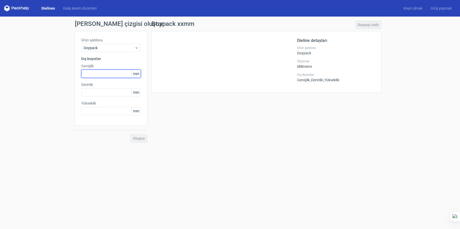
click at [109, 76] on input "text" at bounding box center [111, 74] width 60 height 8
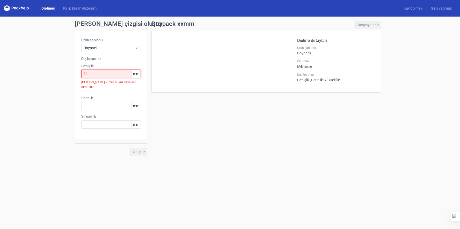
click at [103, 76] on input "11" at bounding box center [111, 74] width 60 height 8
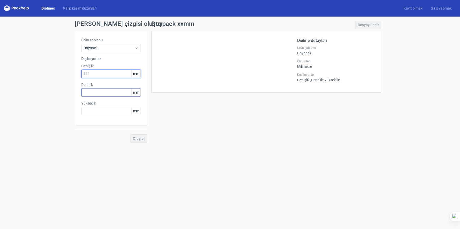
type input "111"
click at [105, 93] on input "text" at bounding box center [111, 92] width 60 height 8
click at [106, 119] on div "Ürün şablonu Doypack Dış boyutlar Genişlik 111 mm Derinlik 20 mm Yükseklik mm" at bounding box center [111, 78] width 72 height 95
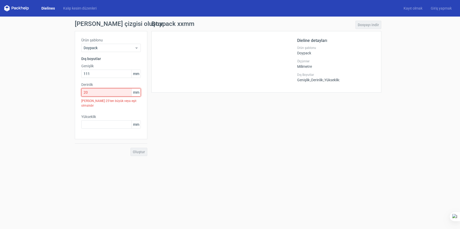
click at [109, 93] on input "20" at bounding box center [111, 92] width 60 height 8
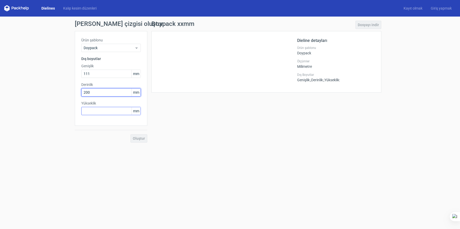
type input "200"
click at [118, 111] on input "text" at bounding box center [111, 111] width 60 height 8
type input "185"
click at [130, 134] on button "Oluştur" at bounding box center [138, 138] width 17 height 8
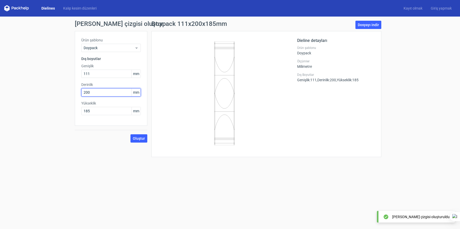
click at [101, 95] on input "200" at bounding box center [111, 92] width 60 height 8
type input "2"
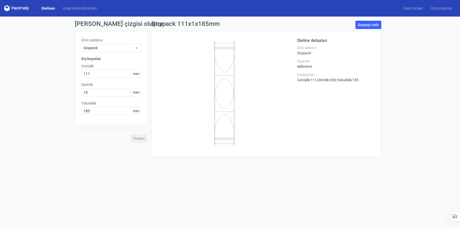
click at [146, 141] on div "Oluştur" at bounding box center [111, 134] width 72 height 17
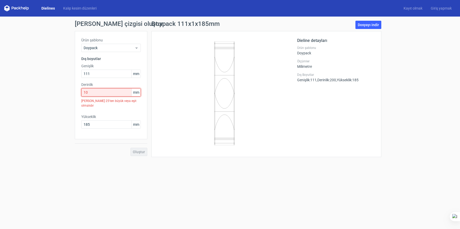
click at [113, 96] on input "10" at bounding box center [111, 92] width 60 height 8
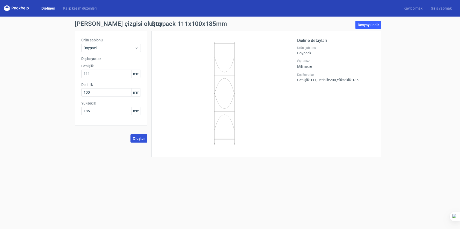
click at [137, 138] on font "Oluştur" at bounding box center [139, 138] width 12 height 4
click at [107, 94] on input "100" at bounding box center [111, 92] width 60 height 8
click at [137, 141] on button "Oluştur" at bounding box center [138, 138] width 17 height 8
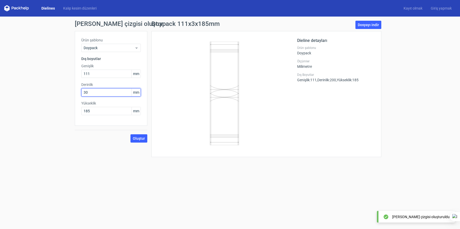
click at [111, 94] on input "30" at bounding box center [111, 92] width 60 height 8
type input "3"
type input "50"
click at [130, 134] on button "Oluştur" at bounding box center [138, 138] width 17 height 8
drag, startPoint x: 97, startPoint y: 93, endPoint x: 48, endPoint y: 95, distance: 49.0
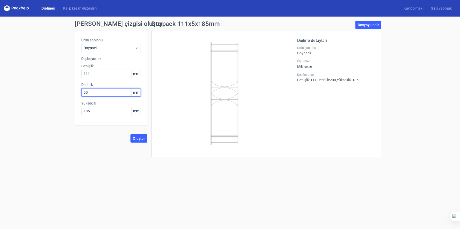
click at [49, 95] on div "[PERSON_NAME] çizgisi oluştur Ürün şablonu Doypack Dış boyutlar Genişlik 111 mm…" at bounding box center [230, 89] width 460 height 145
click at [47, 94] on div "[PERSON_NAME] çizgisi oluştur Ürün şablonu Doypack Dış boyutlar Genişlik 111 mm…" at bounding box center [230, 89] width 460 height 145
click at [102, 86] on label "Derinlik" at bounding box center [111, 84] width 60 height 5
click at [104, 91] on input "50" at bounding box center [111, 92] width 60 height 8
click at [104, 92] on input "50" at bounding box center [111, 92] width 60 height 8
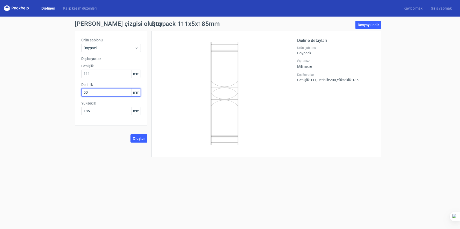
click at [104, 92] on input "50" at bounding box center [111, 92] width 60 height 8
type input "70"
click at [134, 139] on font "Oluştur" at bounding box center [139, 138] width 12 height 4
click at [101, 73] on input "111" at bounding box center [111, 74] width 60 height 8
type input "110"
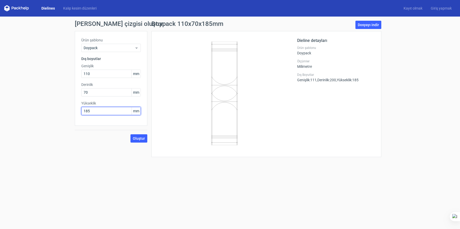
click at [102, 110] on input "185" at bounding box center [111, 111] width 60 height 8
click at [140, 141] on button "Oluştur" at bounding box center [138, 138] width 17 height 8
click at [108, 92] on input "70" at bounding box center [111, 92] width 60 height 8
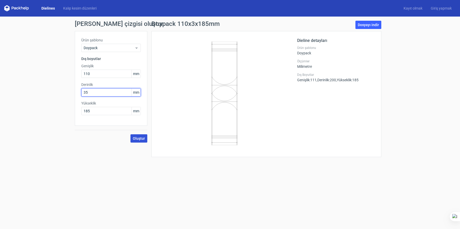
type input "35"
click at [136, 140] on font "Oluştur" at bounding box center [139, 138] width 12 height 4
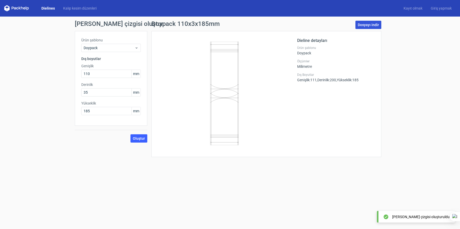
click at [371, 27] on link "Dosyayı indir" at bounding box center [368, 25] width 26 height 8
